Goal: Transaction & Acquisition: Purchase product/service

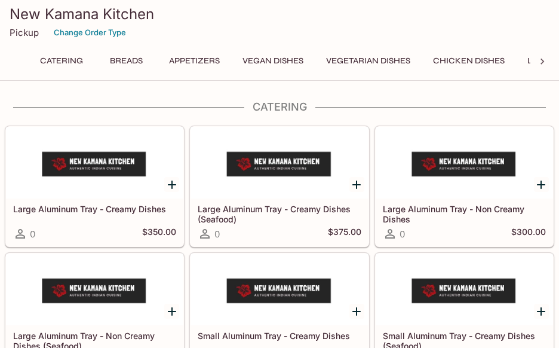
click at [121, 69] on button "Breads" at bounding box center [126, 61] width 54 height 17
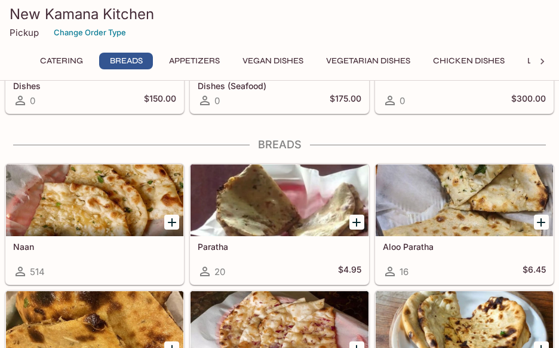
scroll to position [423, 0]
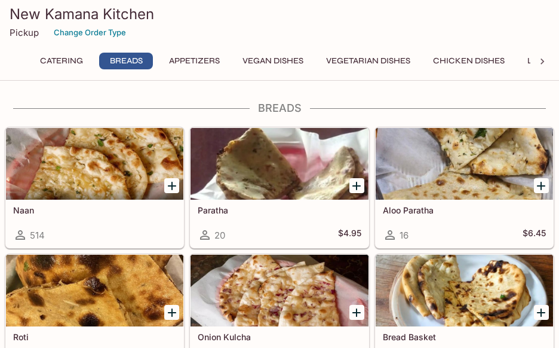
click at [122, 164] on div at bounding box center [94, 164] width 177 height 72
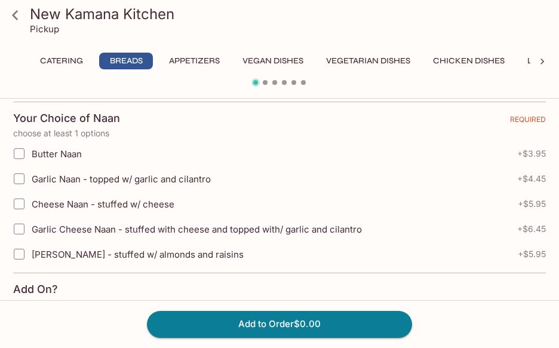
scroll to position [257, 0]
click at [30, 158] on input "Butter Naan" at bounding box center [19, 153] width 24 height 24
checkbox input "true"
click at [333, 328] on button "Add to Order $3.95" at bounding box center [279, 324] width 265 height 26
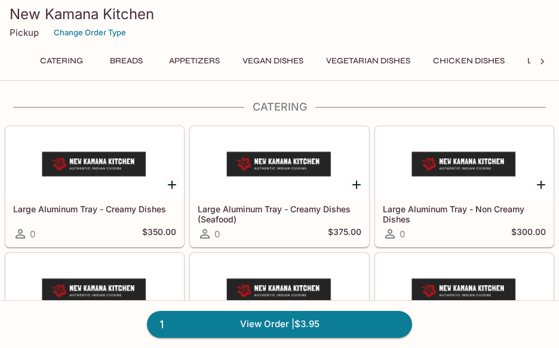
click at [136, 59] on button "Breads" at bounding box center [126, 61] width 54 height 17
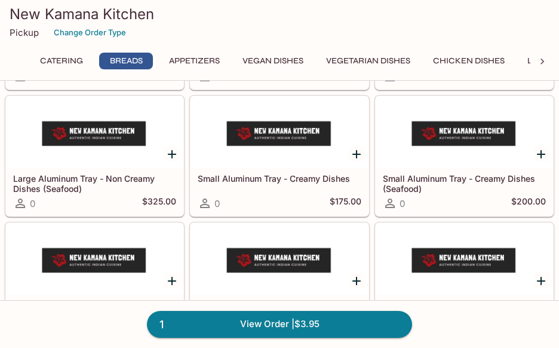
scroll to position [423, 0]
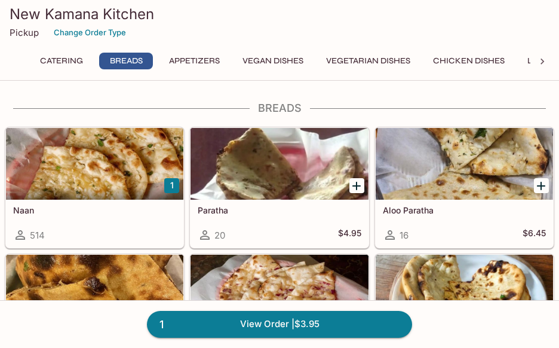
click at [103, 211] on h5 "Naan" at bounding box center [94, 210] width 163 height 10
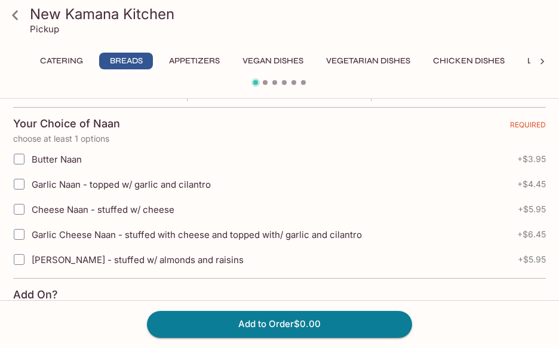
scroll to position [251, 0]
click at [23, 245] on input "Garlic Cheese Naan - stuffed with cheese and topped with/ garlic and cilantro" at bounding box center [19, 235] width 24 height 24
checkbox input "true"
click at [280, 328] on button "Add to Order $6.45" at bounding box center [279, 324] width 265 height 26
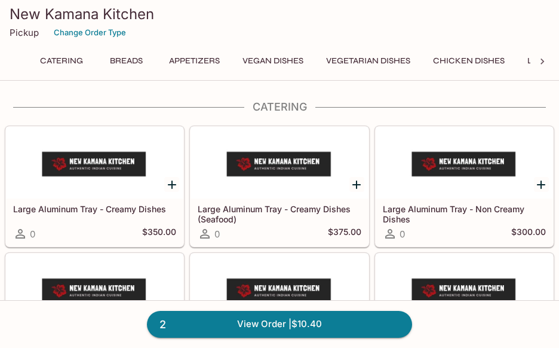
click at [134, 59] on button "Breads" at bounding box center [126, 61] width 54 height 17
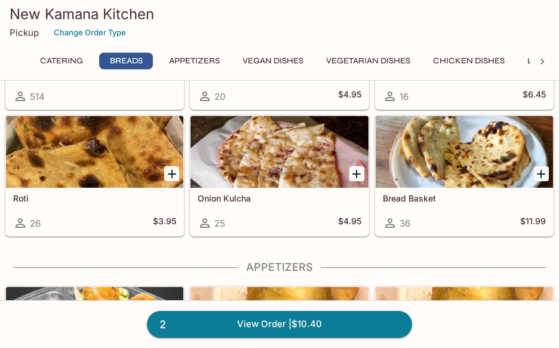
scroll to position [562, 0]
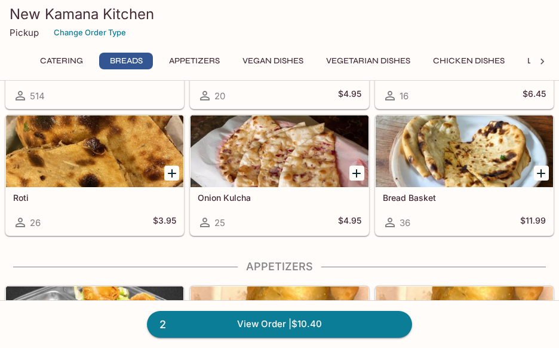
click at [500, 153] on div at bounding box center [464, 151] width 177 height 72
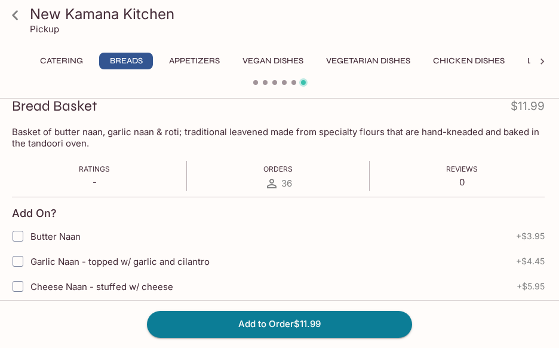
scroll to position [184, 0]
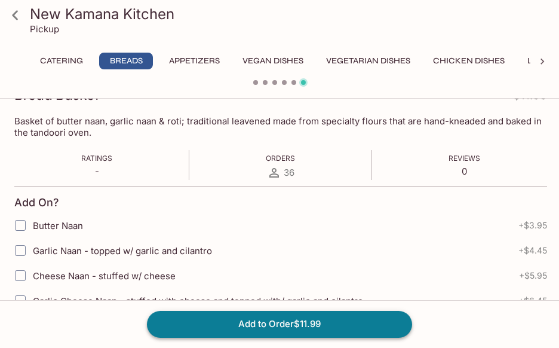
click at [322, 324] on button "Add to Order $11.99" at bounding box center [279, 324] width 265 height 26
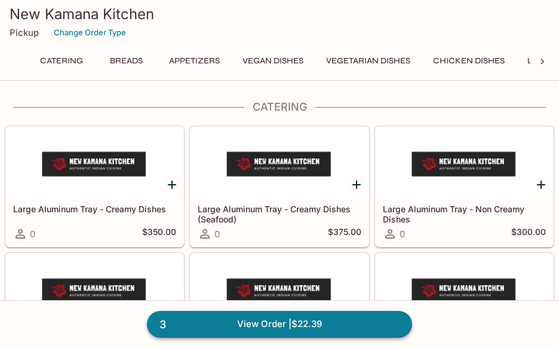
click at [324, 318] on link "3 View Order | $22.39" at bounding box center [279, 324] width 265 height 26
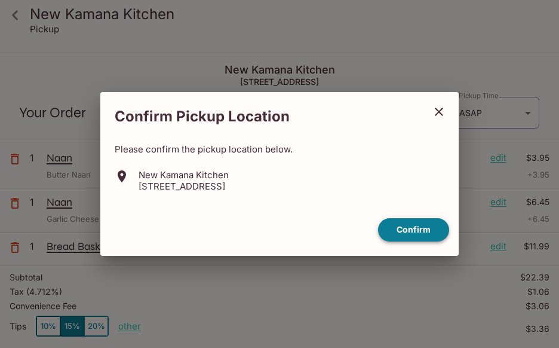
click at [413, 229] on button "Confirm" at bounding box center [413, 229] width 71 height 23
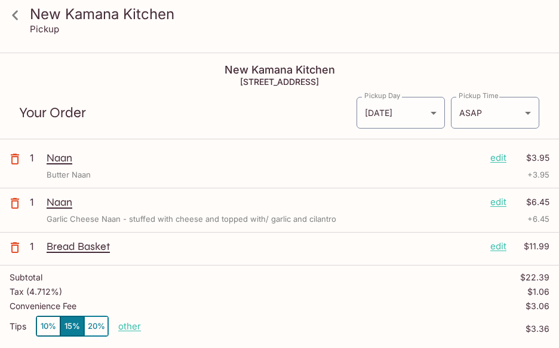
click at [15, 158] on icon "button" at bounding box center [15, 159] width 14 height 14
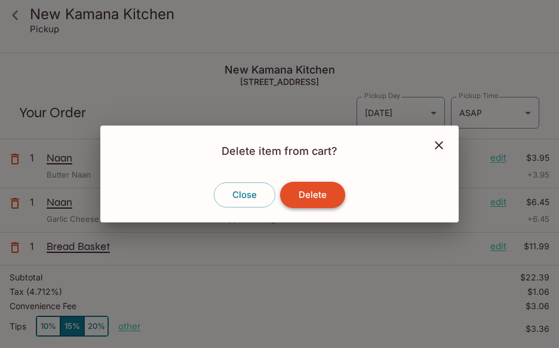
click at [323, 191] on button "Delete" at bounding box center [312, 195] width 65 height 26
